Goal: Task Accomplishment & Management: Manage account settings

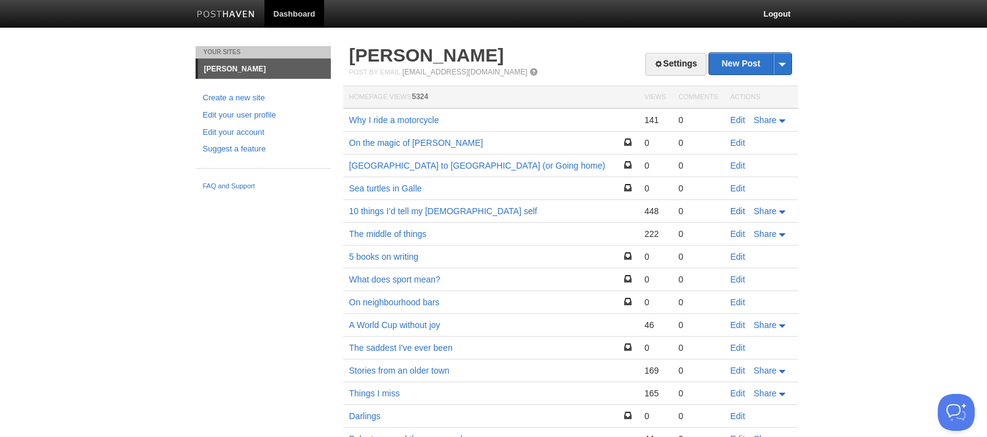
click at [740, 212] on link "Edit" at bounding box center [737, 211] width 15 height 10
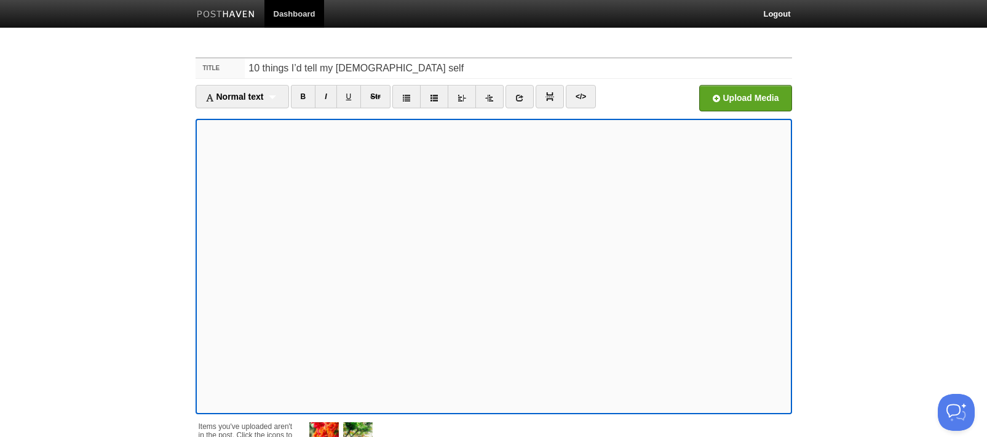
scroll to position [126, 0]
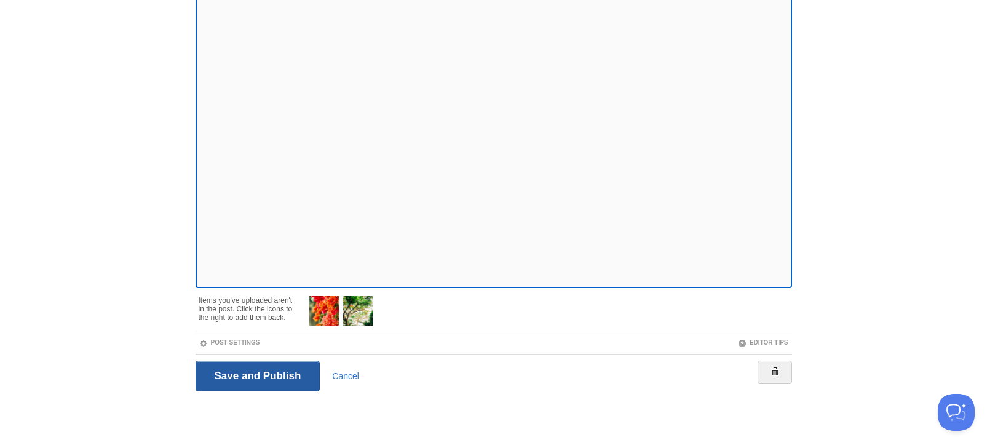
click at [271, 379] on input "Save and Publish" at bounding box center [258, 375] width 125 height 31
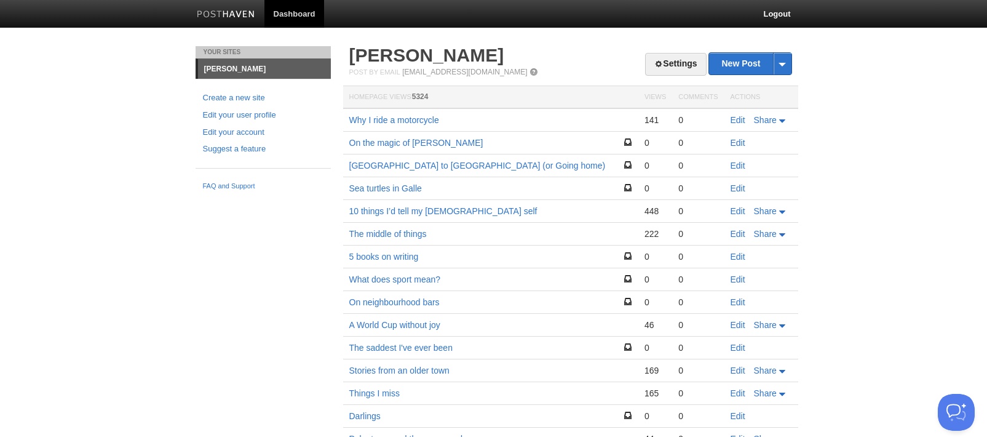
click at [299, 12] on link "Dashboard" at bounding box center [294, 14] width 60 height 28
click at [413, 208] on link "10 things I’d tell my [DEMOGRAPHIC_DATA] self" at bounding box center [443, 211] width 188 height 10
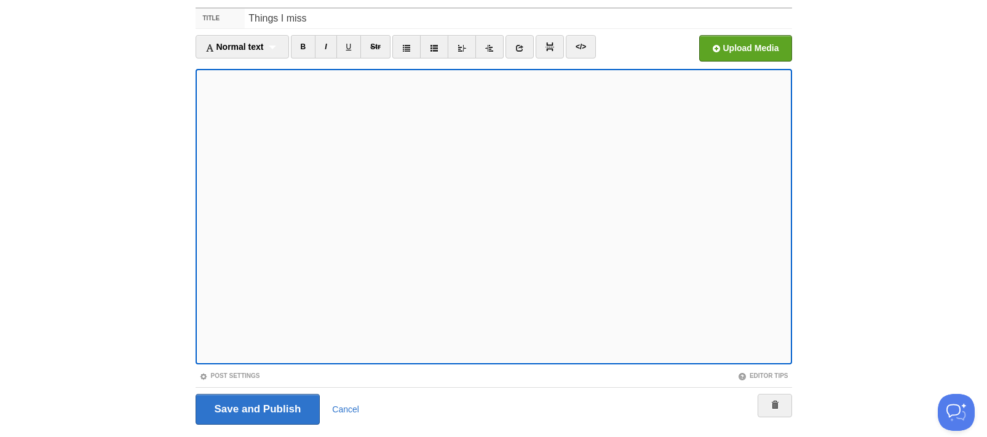
scroll to position [83, 0]
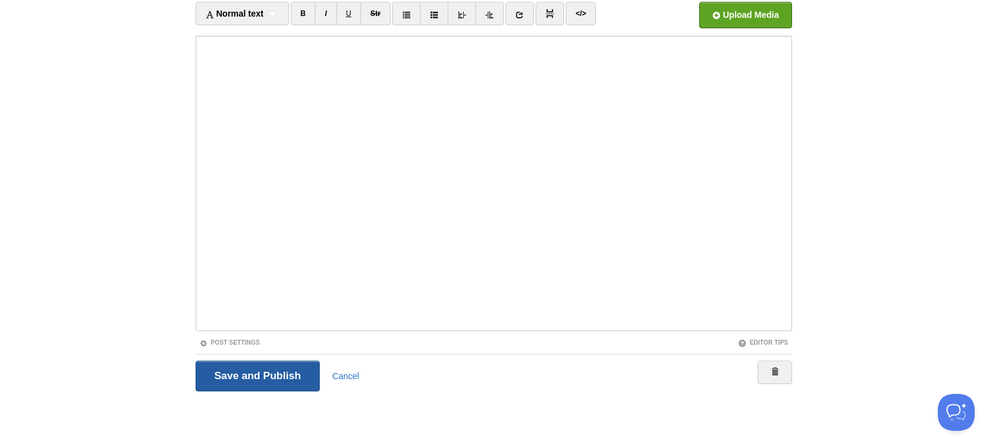
click at [259, 379] on input "Save and Publish" at bounding box center [258, 375] width 125 height 31
